Goal: Transaction & Acquisition: Book appointment/travel/reservation

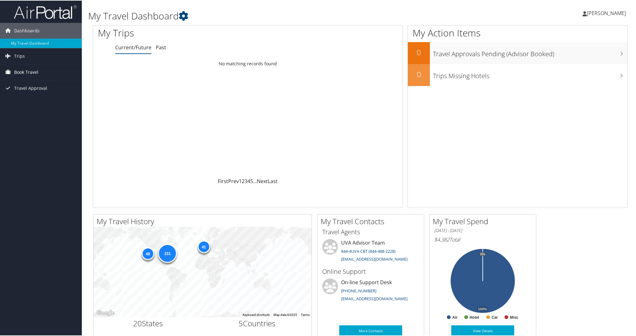
click at [34, 72] on span "Book Travel" at bounding box center [26, 72] width 24 height 16
click at [39, 104] on link "Book/Manage Online Trips" at bounding box center [41, 102] width 82 height 9
click at [20, 70] on span "Book Travel" at bounding box center [26, 72] width 24 height 16
click at [29, 101] on link "Book/Manage Online Trips" at bounding box center [41, 102] width 82 height 9
